Goal: Information Seeking & Learning: Learn about a topic

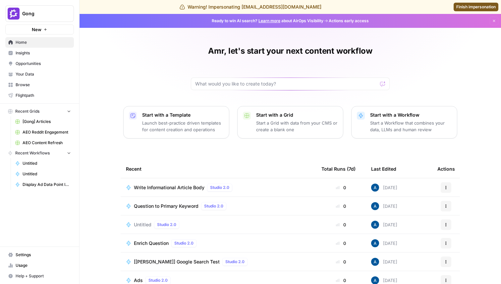
click at [41, 49] on link "Insights" at bounding box center [39, 53] width 69 height 11
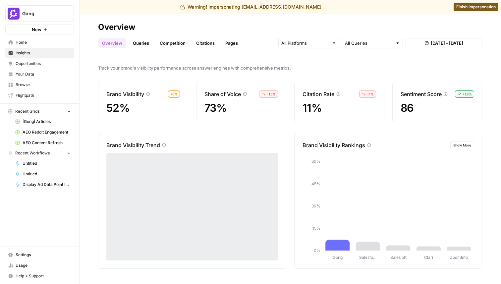
click at [148, 44] on link "Queries" at bounding box center [141, 43] width 24 height 11
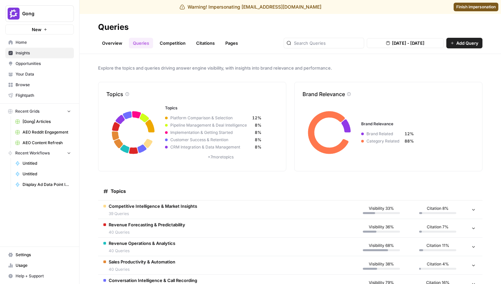
click at [42, 13] on span "Gong" at bounding box center [42, 13] width 40 height 7
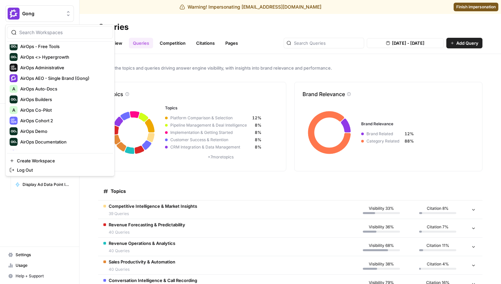
scroll to position [191, 0]
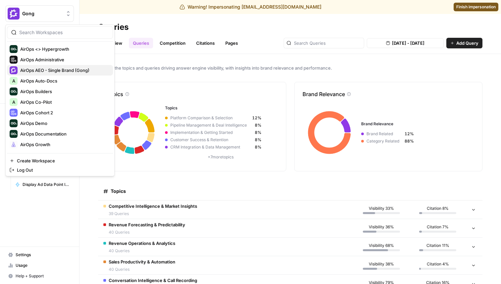
click at [59, 68] on span "AirOps AEO - Single Brand (Gong)" at bounding box center [63, 70] width 87 height 7
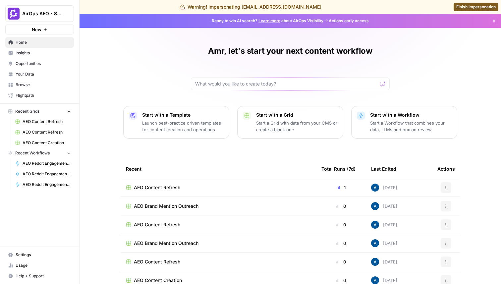
click at [20, 51] on span "Insights" at bounding box center [43, 53] width 55 height 6
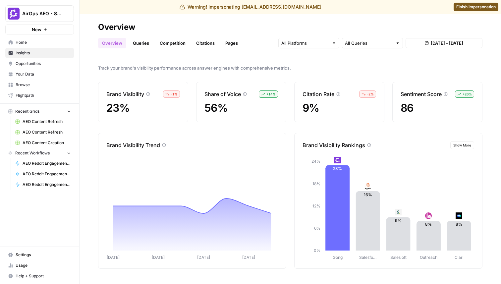
click at [134, 41] on link "Queries" at bounding box center [141, 43] width 24 height 11
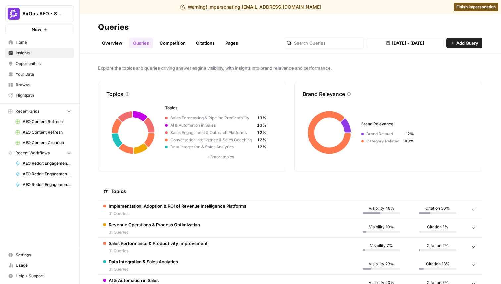
click at [175, 44] on link "Competition" at bounding box center [173, 43] width 34 height 11
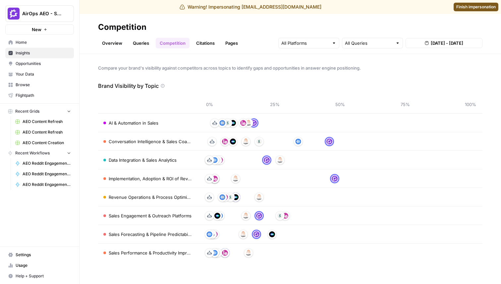
click at [143, 44] on link "Queries" at bounding box center [141, 43] width 24 height 11
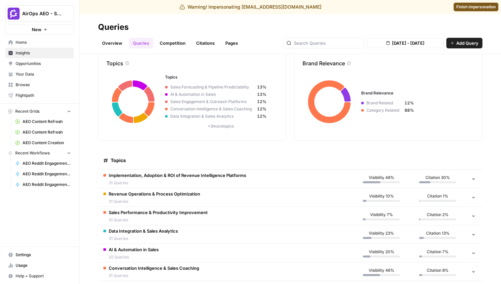
scroll to position [75, 0]
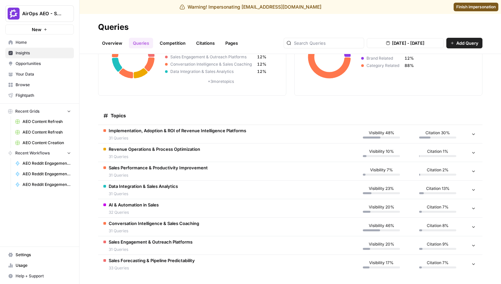
click at [237, 130] on span "Implementation, Adoption & ROI of Revenue Intelligence Platforms" at bounding box center [177, 130] width 137 height 7
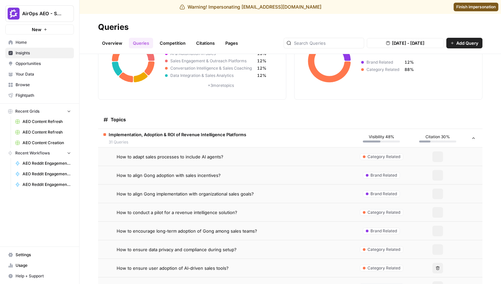
scroll to position [0, 0]
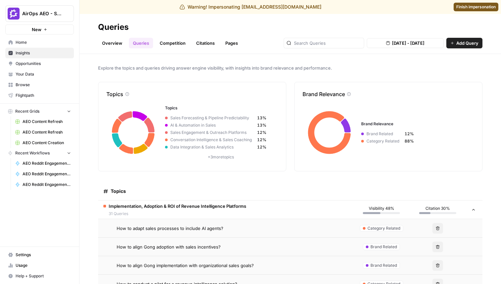
click at [56, 9] on button "AirOps AEO - Single Brand (Gong)" at bounding box center [39, 13] width 69 height 17
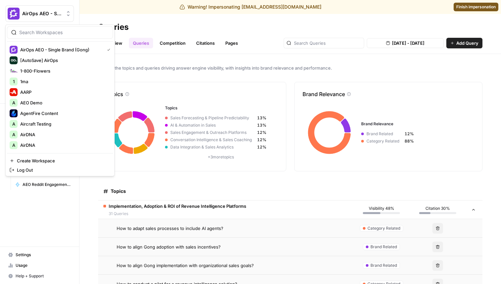
click at [43, 34] on input "search" at bounding box center [63, 32] width 89 height 7
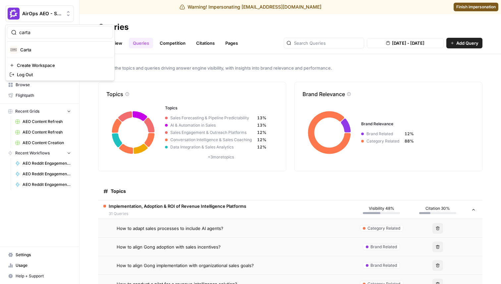
type input "carta"
click at [47, 53] on div "Carta" at bounding box center [60, 50] width 101 height 8
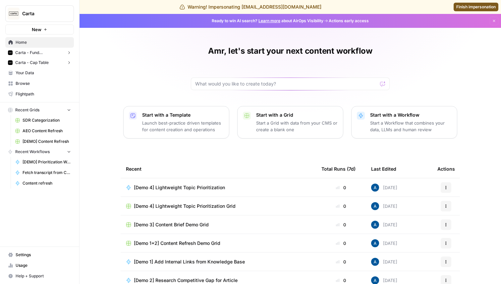
click at [48, 54] on span "Carta - Fund Administration" at bounding box center [39, 53] width 49 height 6
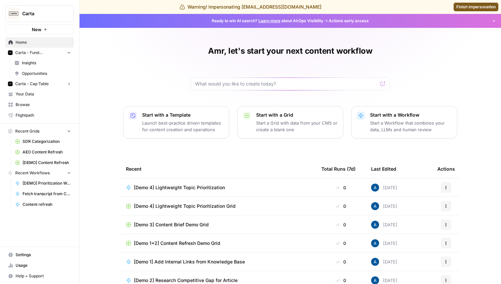
click at [47, 67] on link "Insights" at bounding box center [43, 63] width 62 height 11
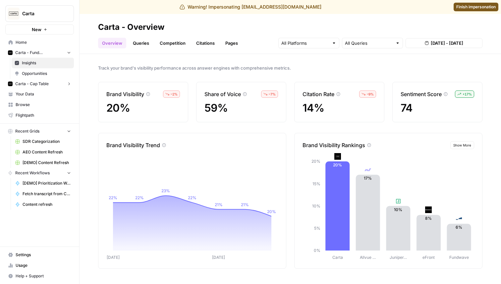
click at [144, 44] on link "Queries" at bounding box center [141, 43] width 24 height 11
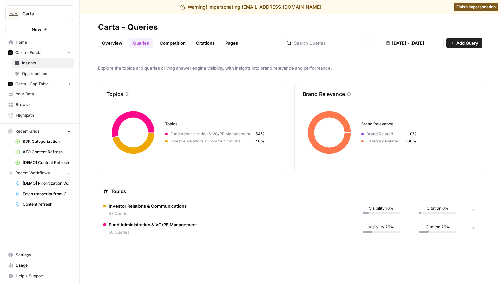
click at [163, 207] on span "Investor Relations & Communications" at bounding box center [148, 206] width 78 height 7
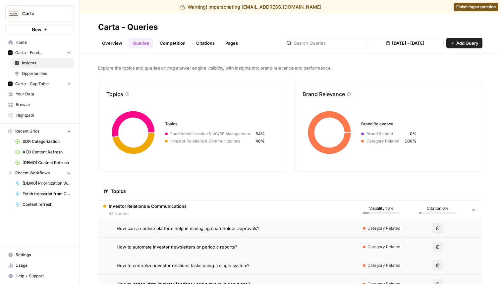
click at [170, 42] on link "Competition" at bounding box center [173, 43] width 34 height 11
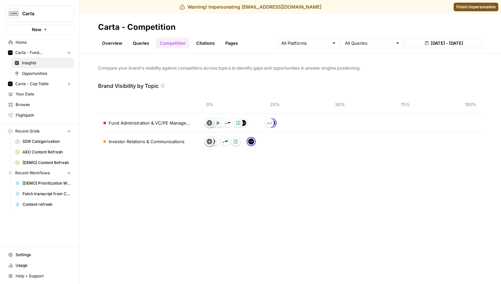
click at [140, 43] on link "Queries" at bounding box center [141, 43] width 24 height 11
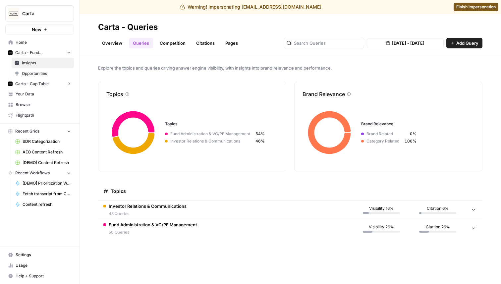
click at [171, 212] on span "43 Queries" at bounding box center [148, 214] width 78 height 6
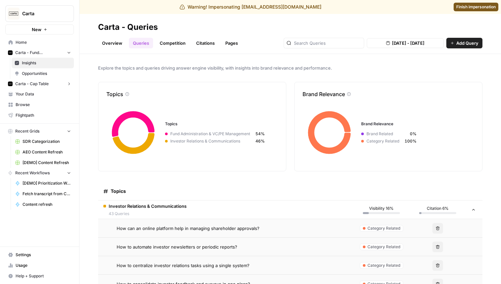
click at [44, 81] on span "Carta - Cap Table" at bounding box center [31, 84] width 33 height 6
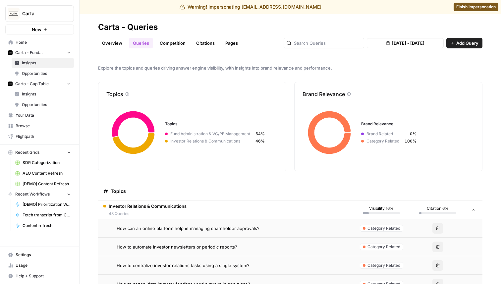
click at [39, 95] on span "Insights" at bounding box center [46, 94] width 49 height 6
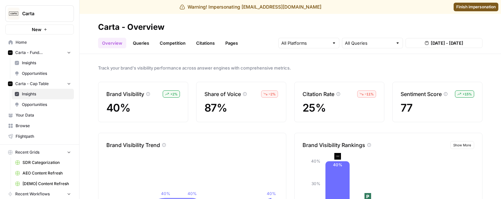
click at [139, 42] on link "Queries" at bounding box center [141, 43] width 24 height 11
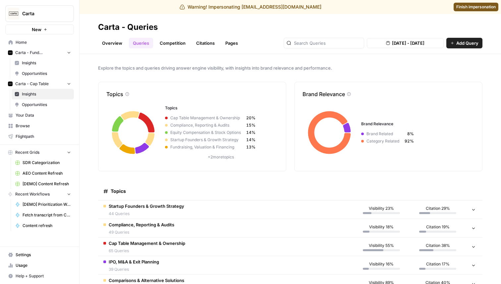
click at [54, 8] on button "Carta" at bounding box center [39, 13] width 69 height 17
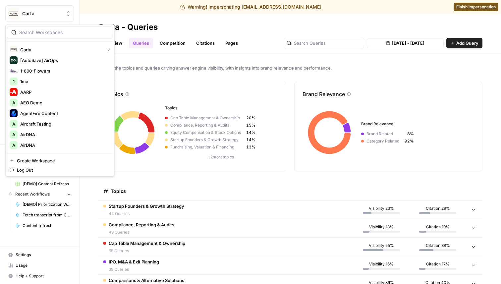
click at [53, 8] on button "Carta" at bounding box center [39, 13] width 69 height 17
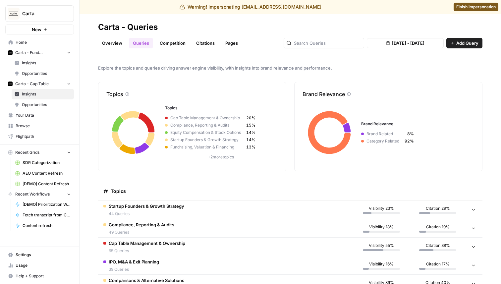
click at [482, 6] on span "Finish impersonation" at bounding box center [475, 7] width 39 height 6
